Goal: Task Accomplishment & Management: Use online tool/utility

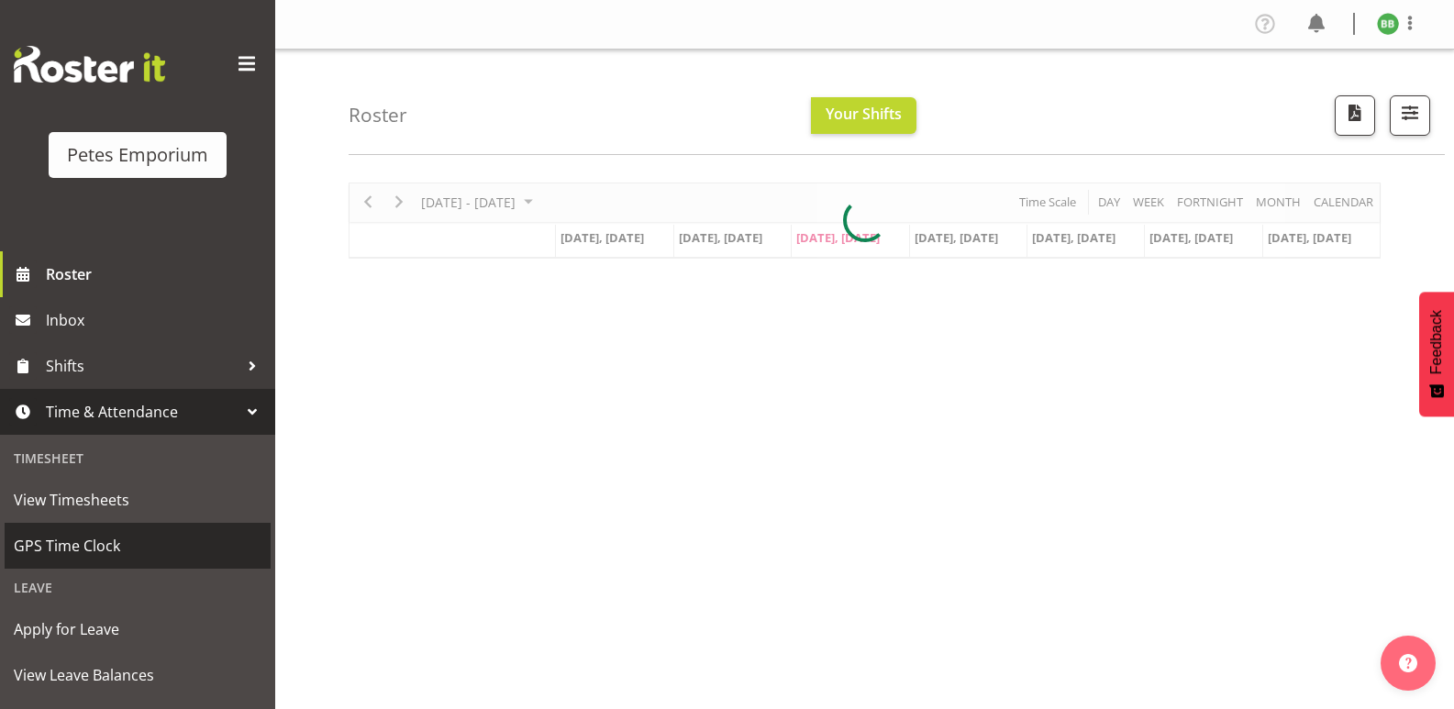
click at [102, 551] on span "GPS Time Clock" at bounding box center [138, 546] width 248 height 28
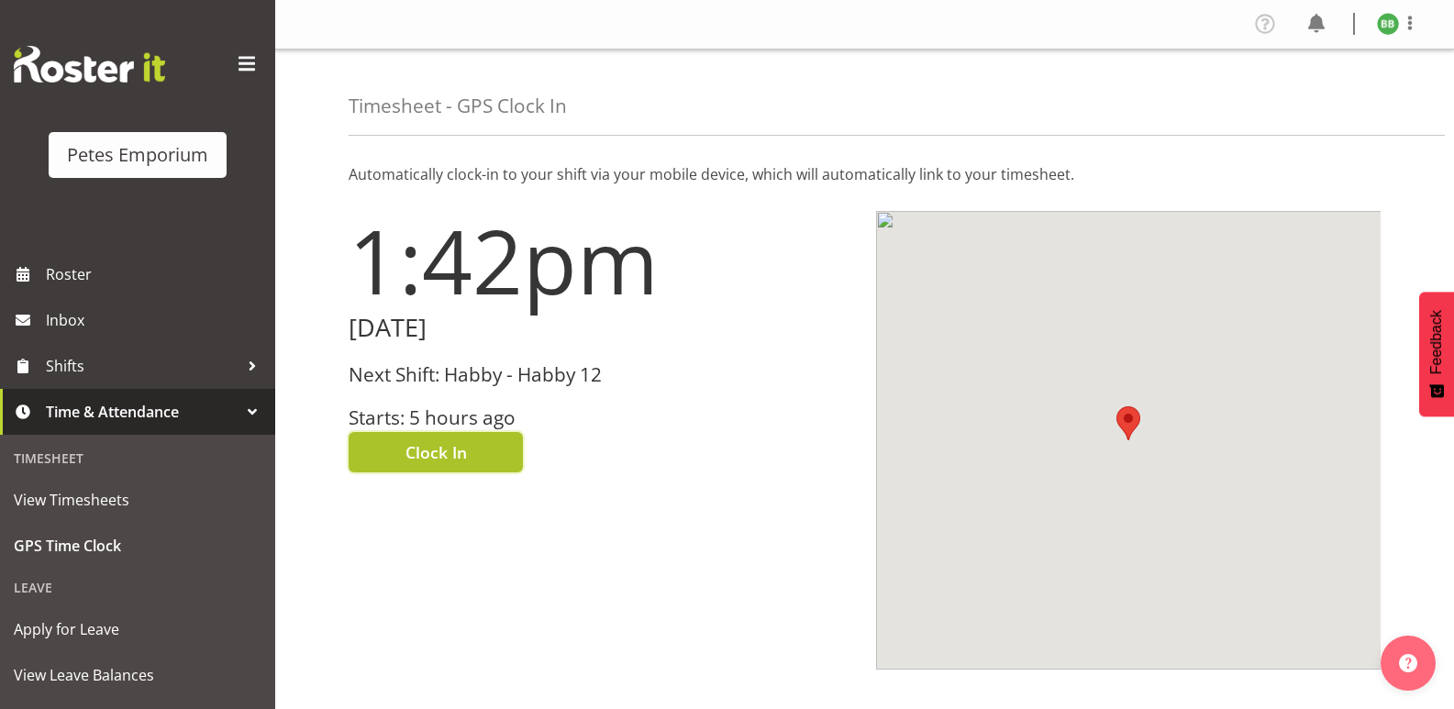
click at [466, 450] on span "Clock In" at bounding box center [436, 452] width 61 height 24
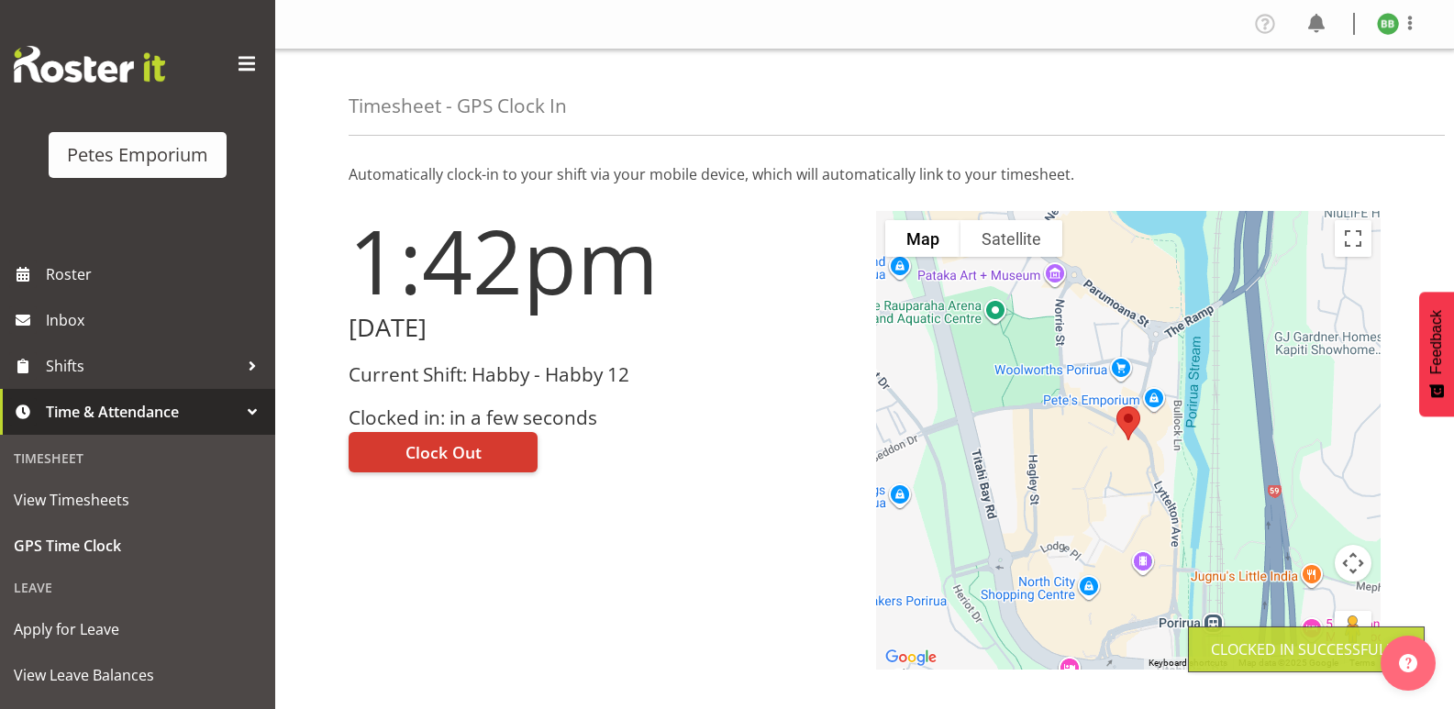
click at [1390, 28] on img at bounding box center [1388, 24] width 22 height 22
click at [1310, 91] on link "Log Out" at bounding box center [1333, 96] width 176 height 33
